Goal: Information Seeking & Learning: Learn about a topic

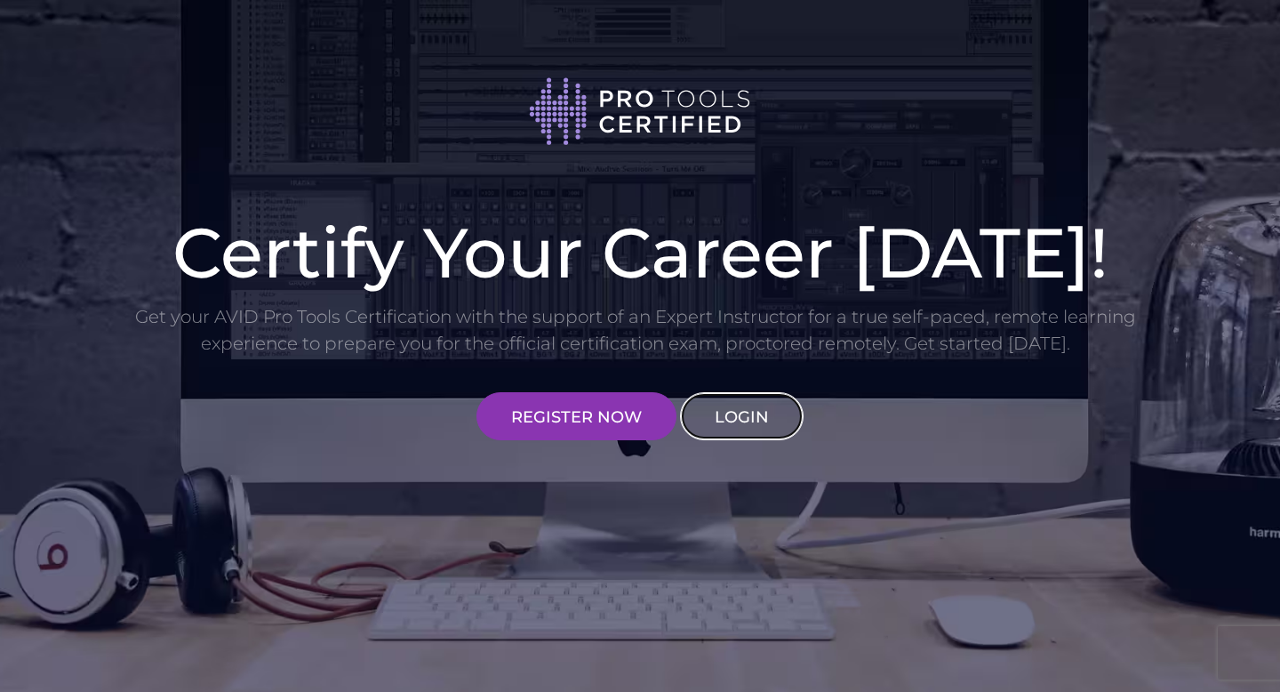
click at [714, 405] on link "LOGIN" at bounding box center [742, 416] width 124 height 48
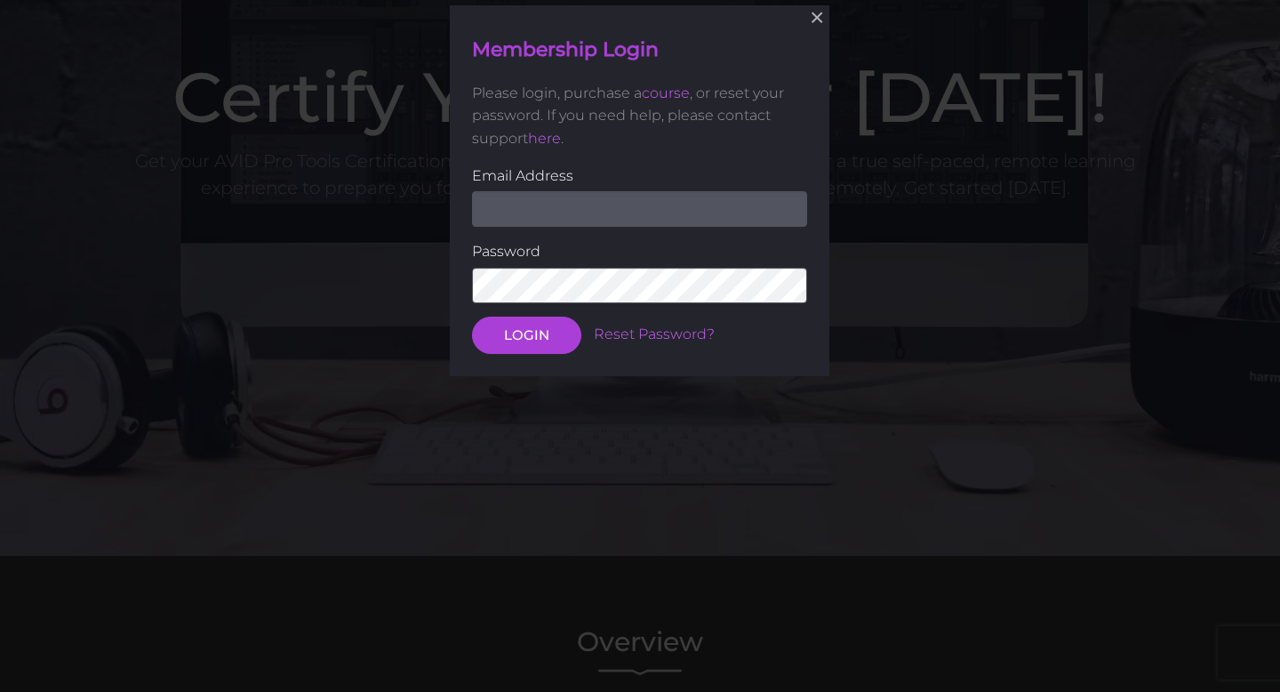
scroll to position [156, 0]
click at [611, 188] on div "Email Address" at bounding box center [639, 195] width 335 height 63
click at [610, 195] on input "email" at bounding box center [639, 209] width 335 height 36
type input "[EMAIL_ADDRESS][DOMAIN_NAME]"
click at [472, 316] on button "LOGIN" at bounding box center [526, 334] width 109 height 37
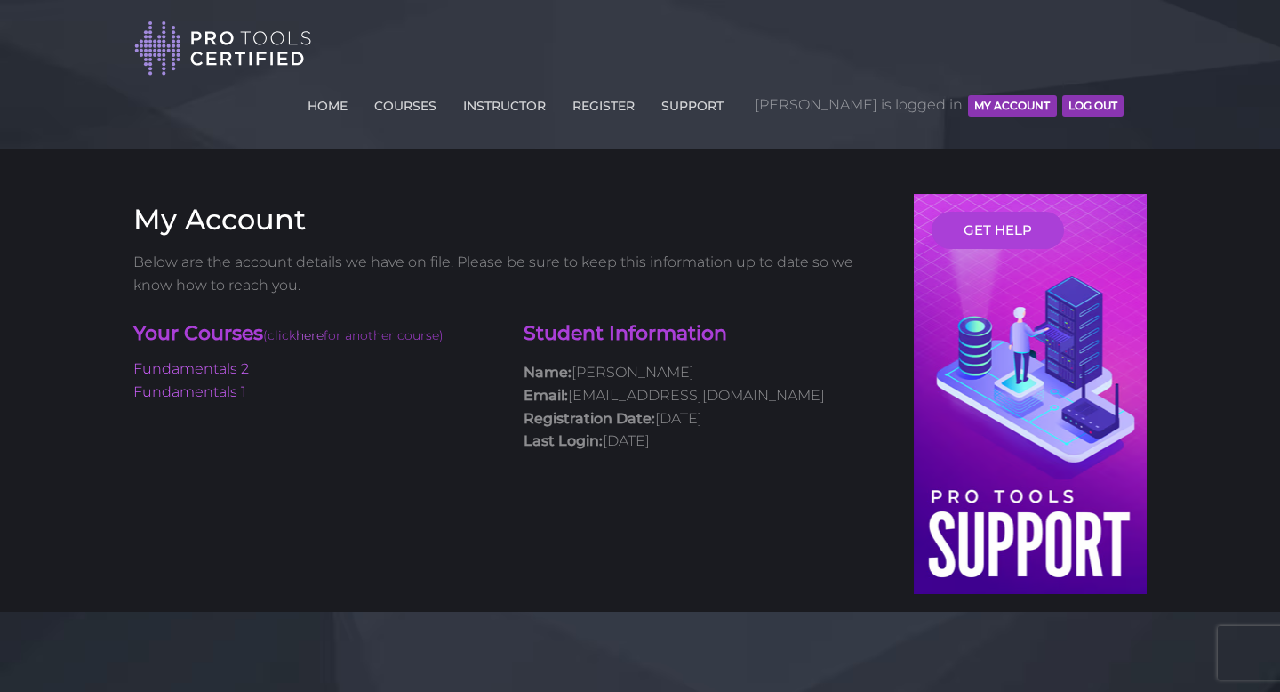
scroll to position [85, 0]
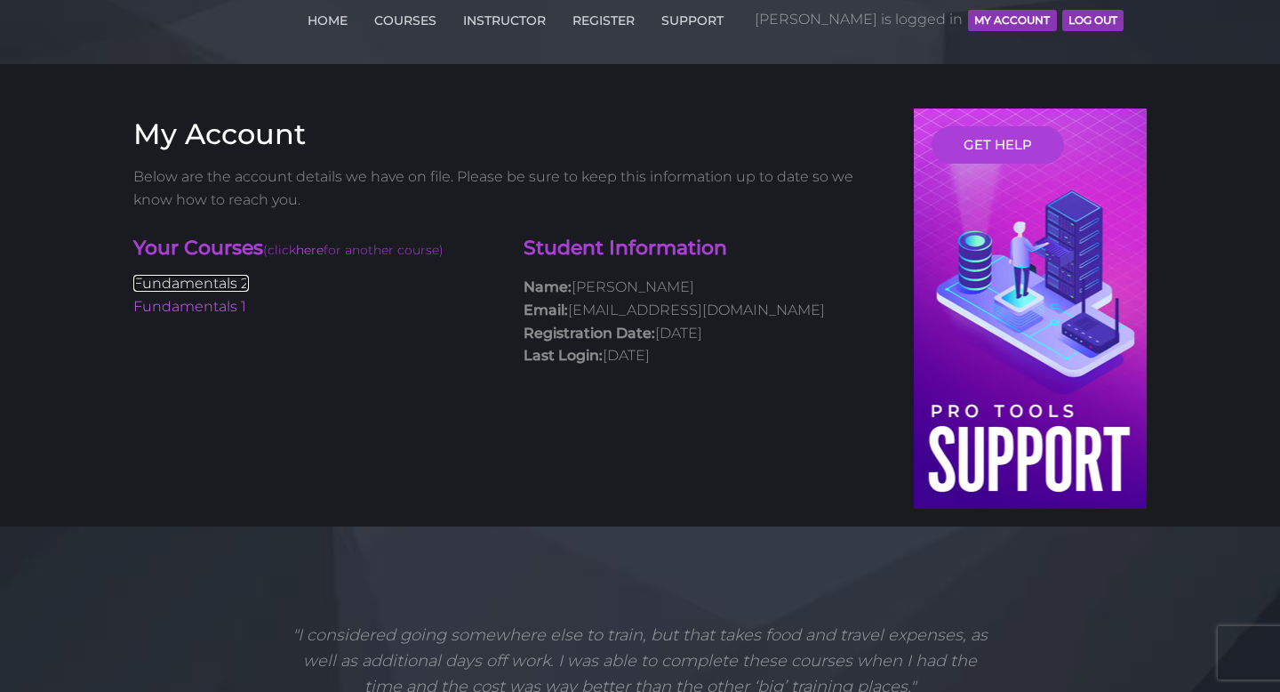
click at [164, 275] on link "Fundamentals 2" at bounding box center [191, 283] width 116 height 17
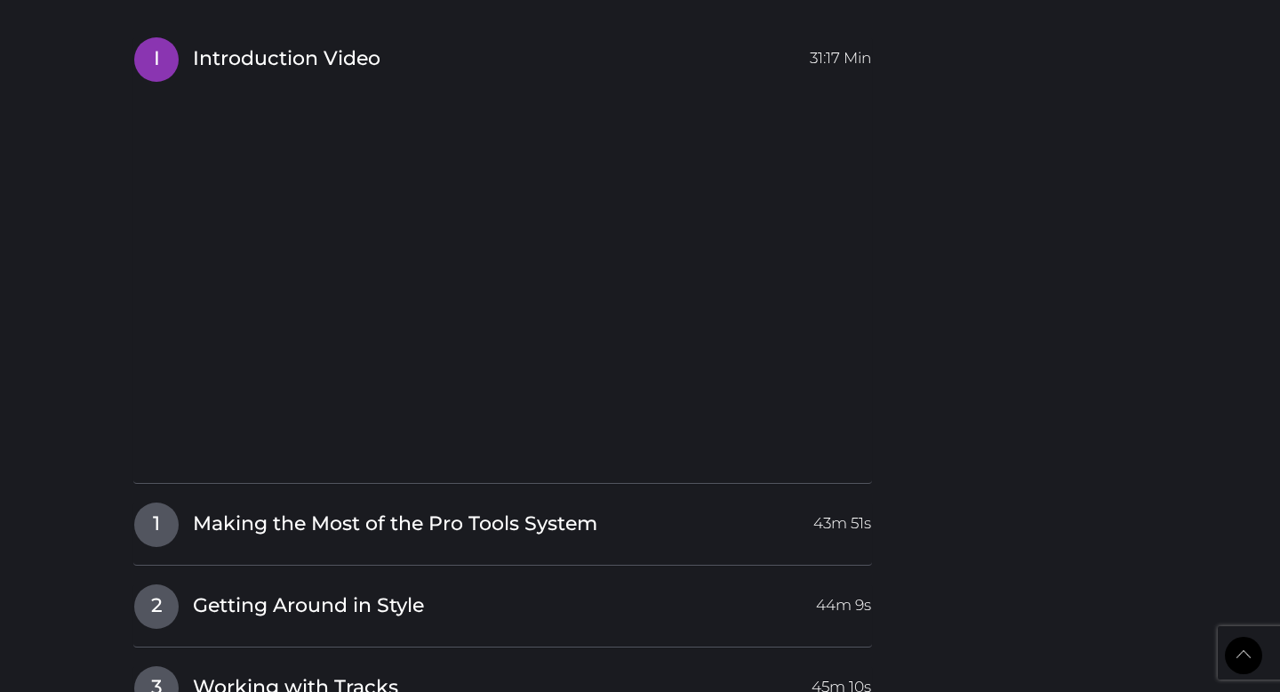
scroll to position [1991, 0]
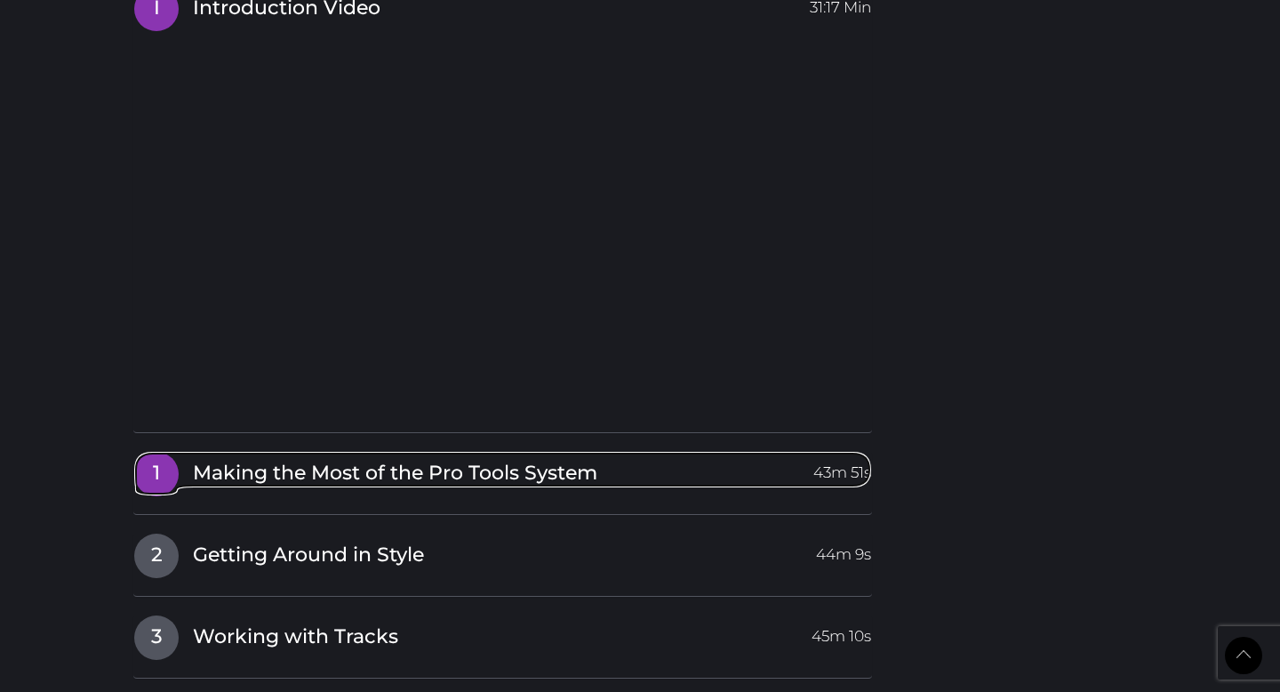
click at [436, 451] on link "1 Making the Most of the Pro Tools System 43m 51s" at bounding box center [502, 469] width 739 height 37
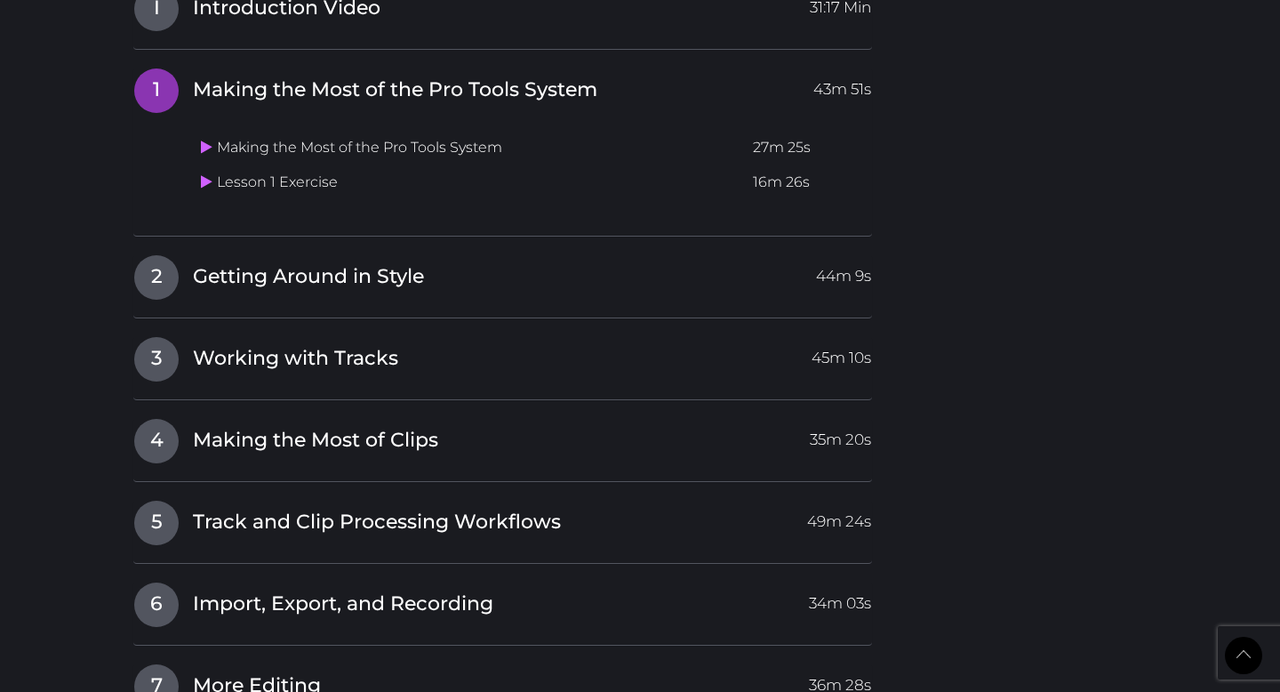
scroll to position [1990, 0]
click at [201, 140] on icon at bounding box center [207, 147] width 12 height 14
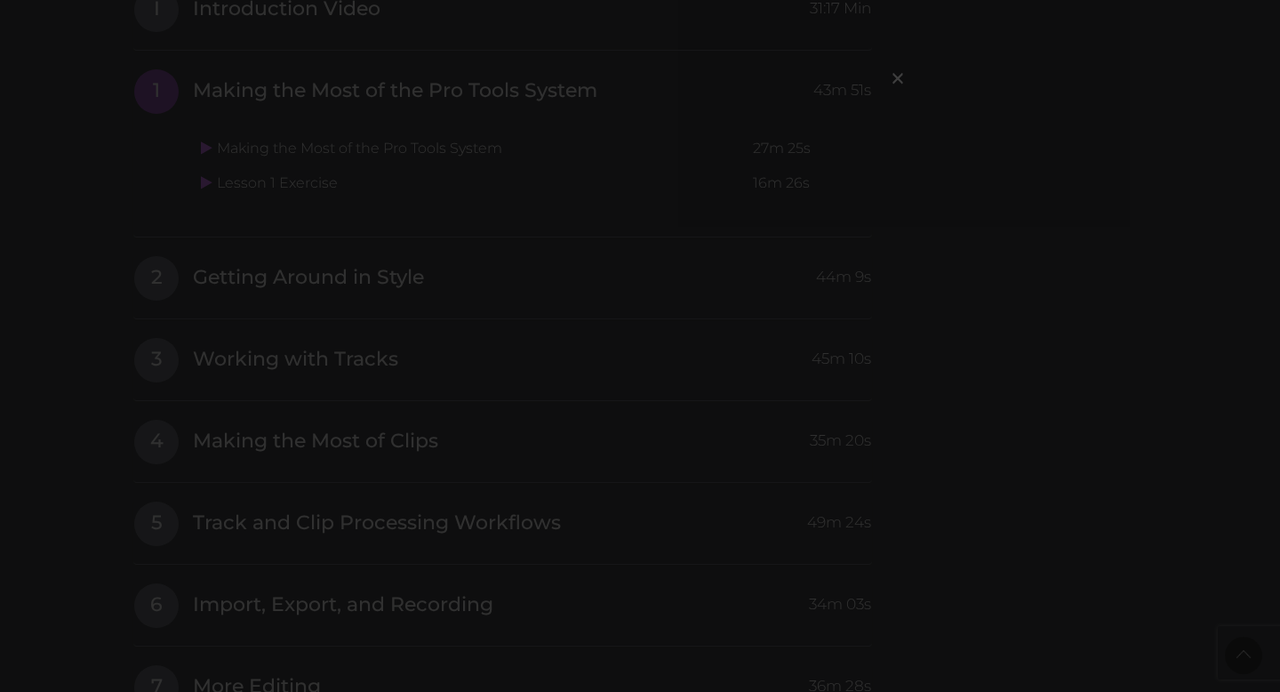
click at [1069, 239] on div "×" at bounding box center [640, 346] width 1280 height 692
